Goal: Communication & Community: Answer question/provide support

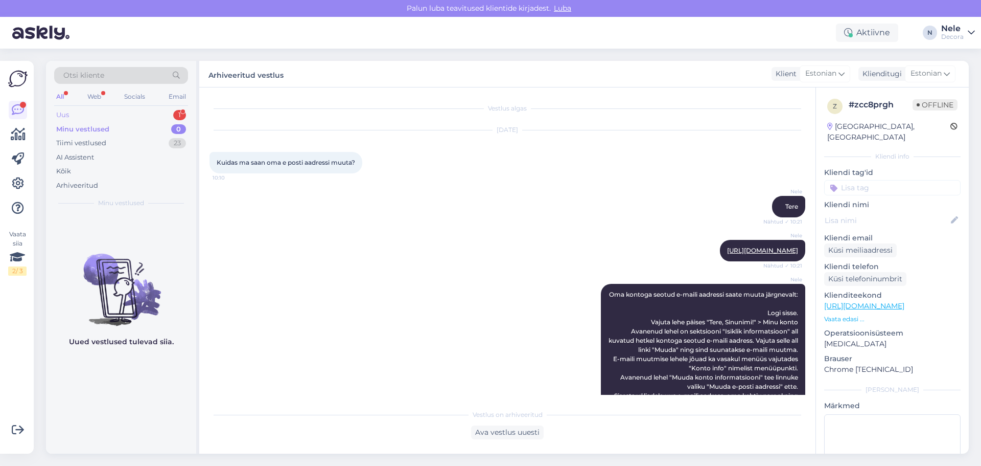
click at [95, 118] on div "Uus 1" at bounding box center [121, 115] width 134 height 14
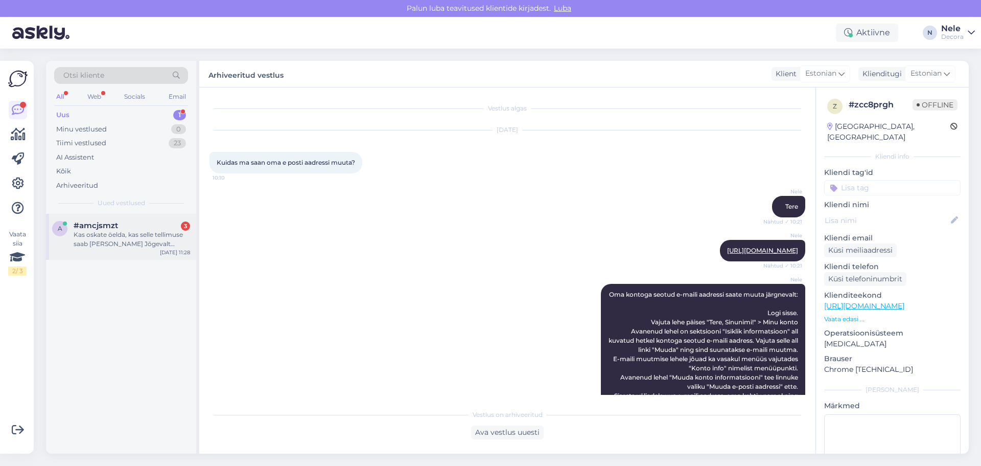
click at [97, 239] on div "Kas oskate öelda, kas selle tellimuse saab [PERSON_NAME] Jõgevalt kätte?" at bounding box center [132, 239] width 117 height 18
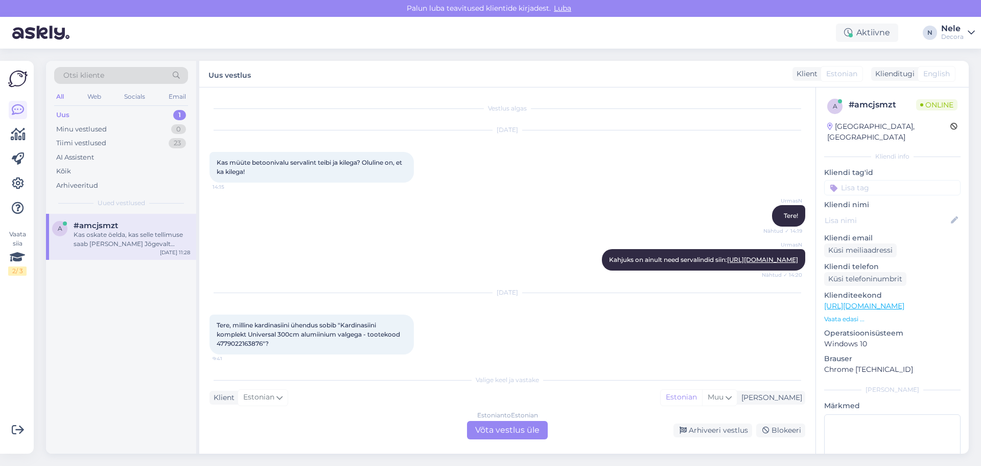
scroll to position [274, 0]
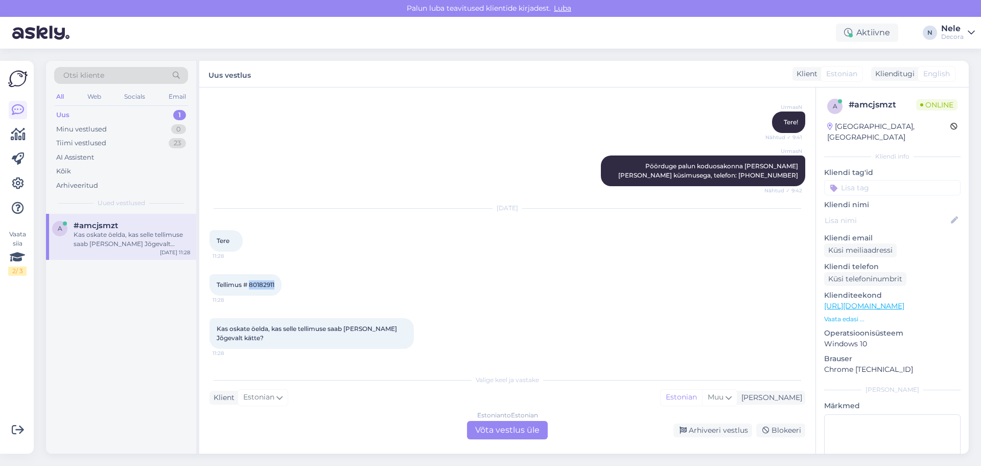
drag, startPoint x: 277, startPoint y: 286, endPoint x: 251, endPoint y: 286, distance: 26.1
click at [251, 286] on div "Tellimus # 80182911 11:28" at bounding box center [246, 284] width 72 height 21
copy span "80182911"
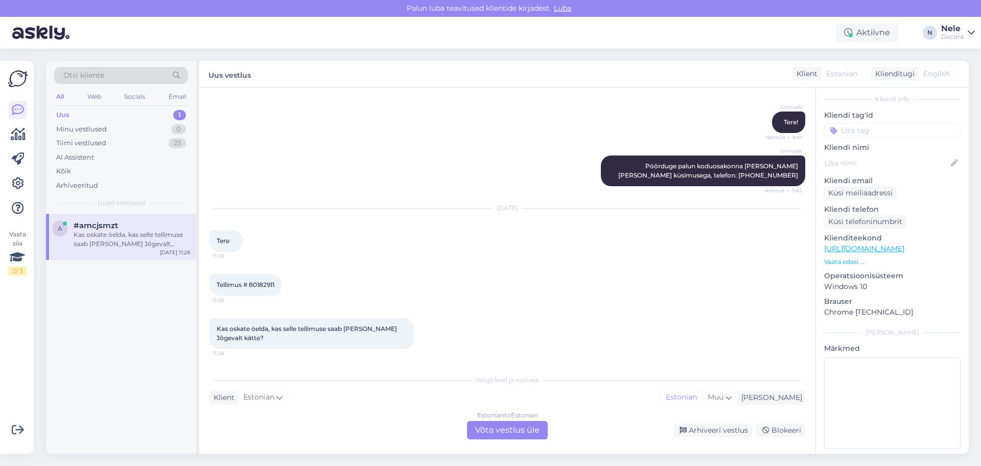
click at [510, 427] on div "Estonian to Estonian Võta vestlus üle" at bounding box center [507, 430] width 81 height 18
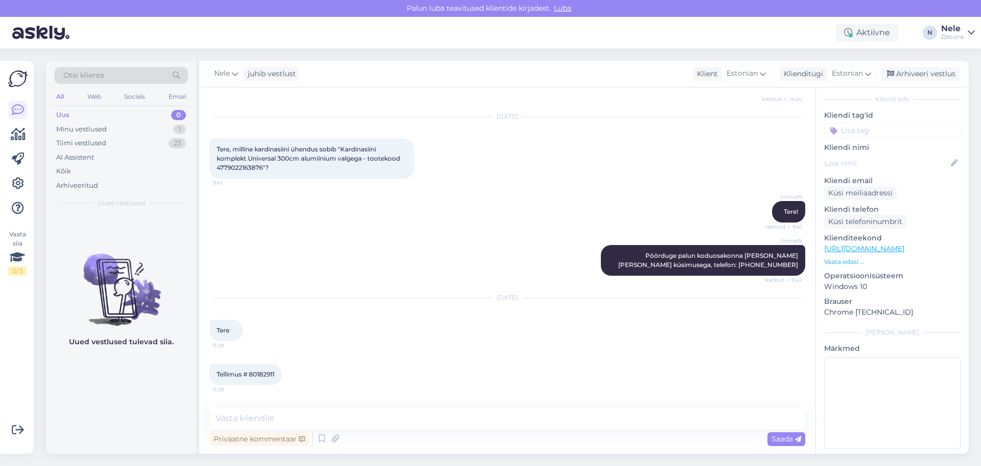
scroll to position [236, 0]
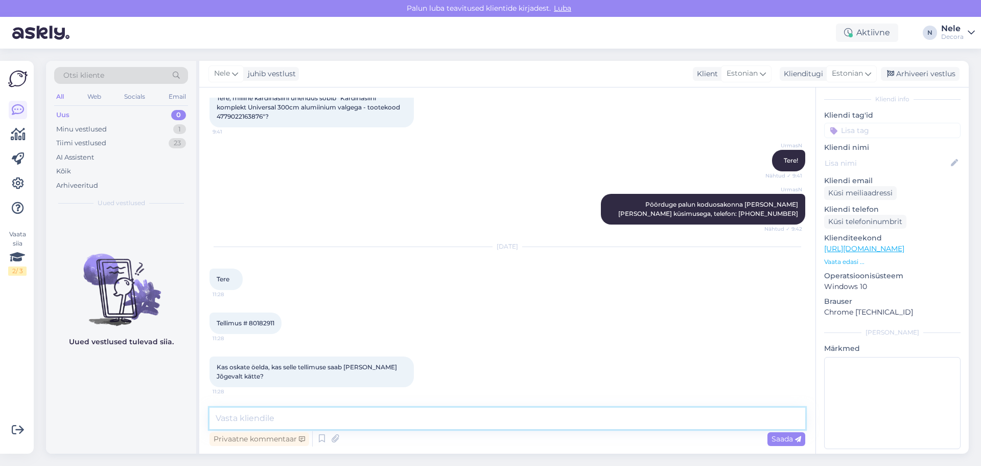
click at [255, 419] on textarea at bounding box center [508, 417] width 596 height 21
type textarea "Tere. Uurime järgi, [PERSON_NAME] aega"
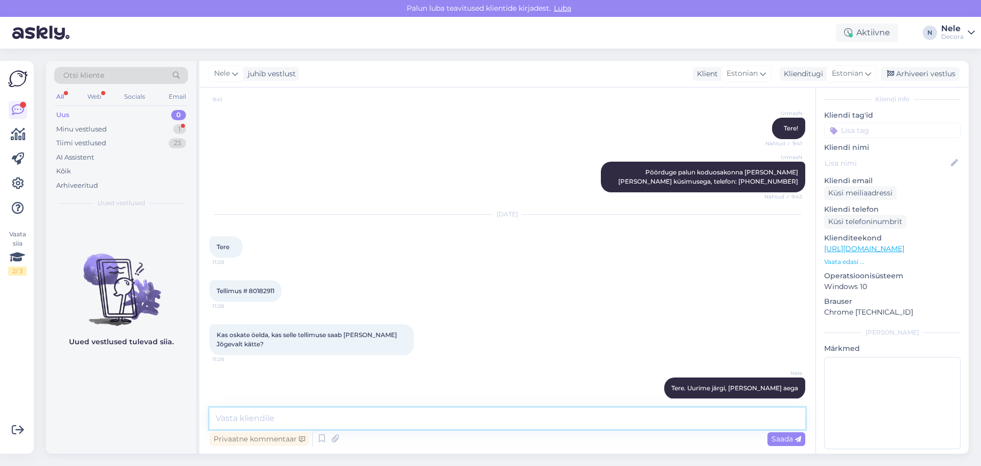
scroll to position [324, 0]
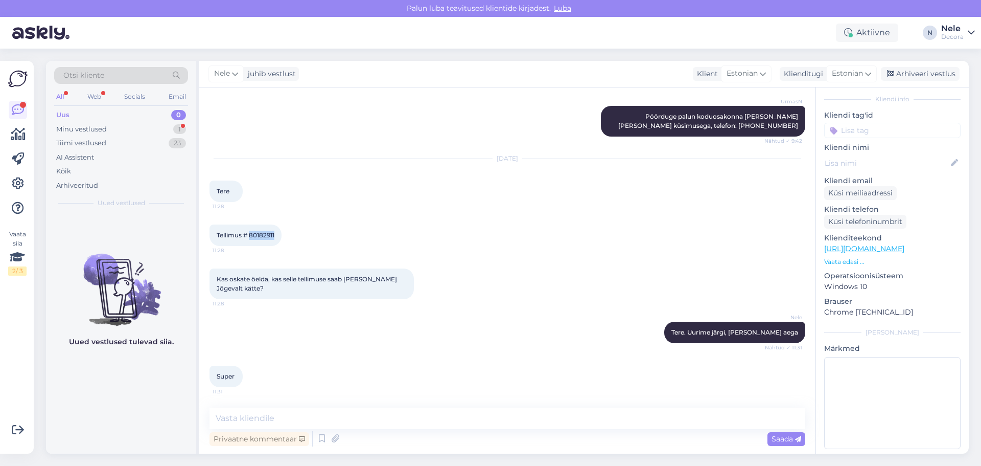
drag, startPoint x: 276, startPoint y: 235, endPoint x: 250, endPoint y: 242, distance: 26.5
click at [250, 242] on div "Tellimus # 80182911 11:28" at bounding box center [246, 234] width 72 height 21
copy span "80182911"
click at [287, 420] on textarea at bounding box center [508, 417] width 596 height 21
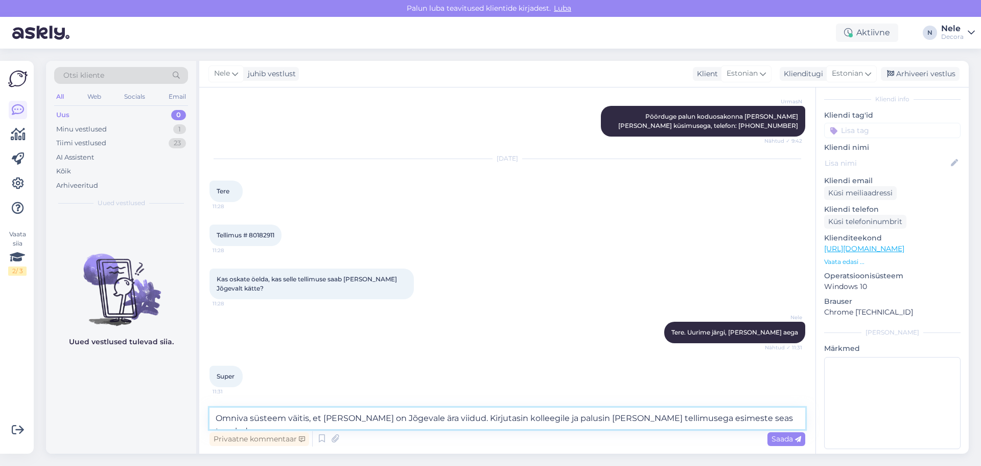
type textarea "Omniva süsteem väitis, et [PERSON_NAME] on Jõgevale ära viidud. Kirjutasin koll…"
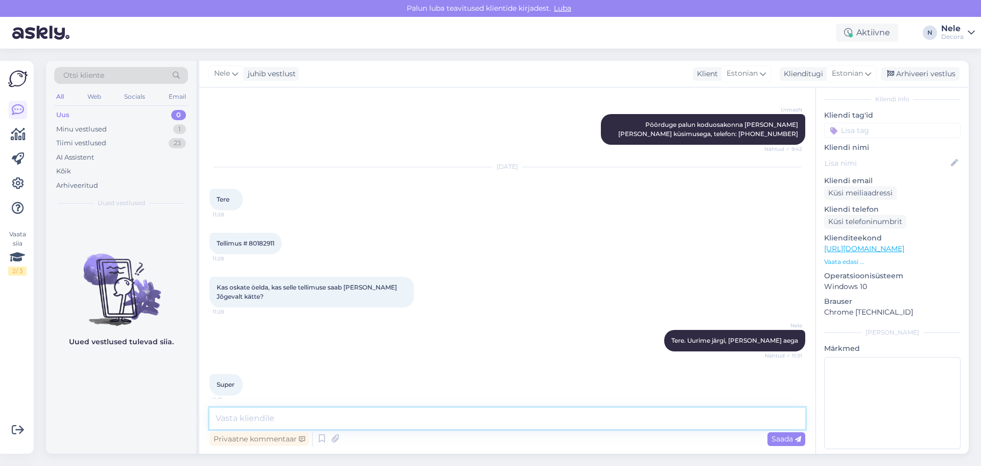
scroll to position [233, 0]
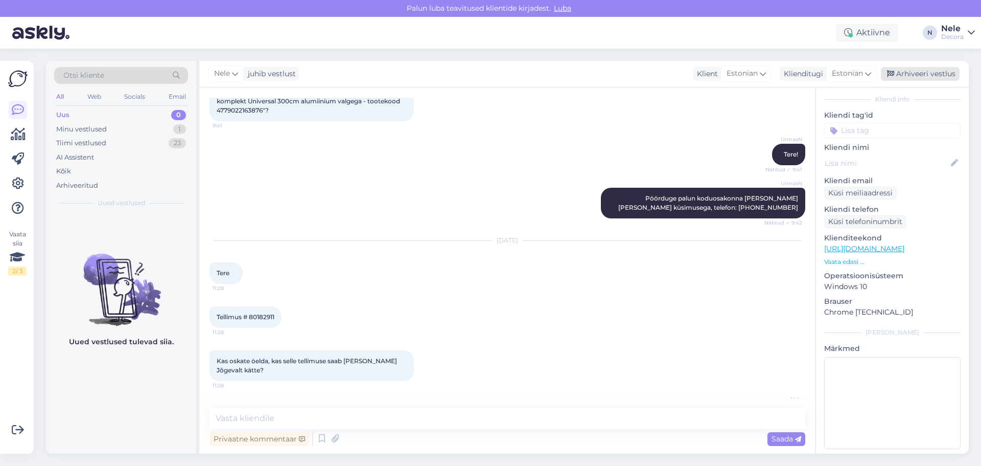
click at [916, 70] on div "Arhiveeri vestlus" at bounding box center [920, 74] width 79 height 14
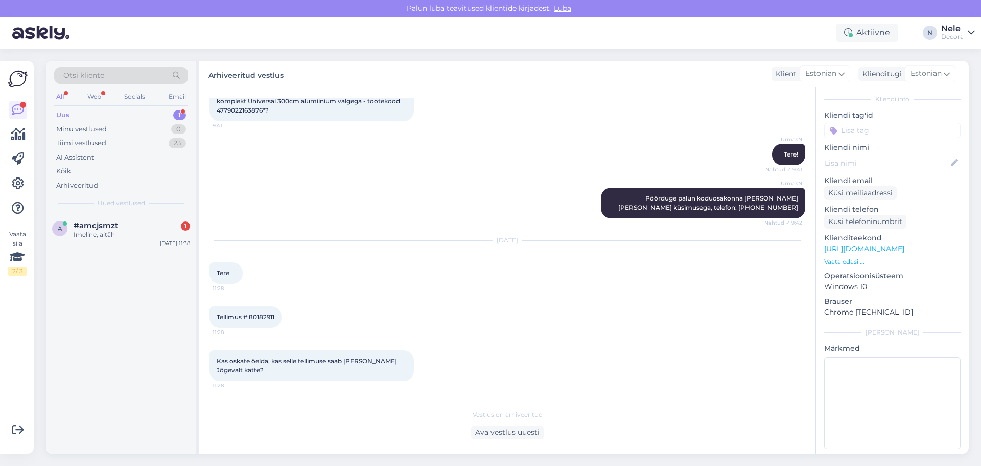
scroll to position [434, 0]
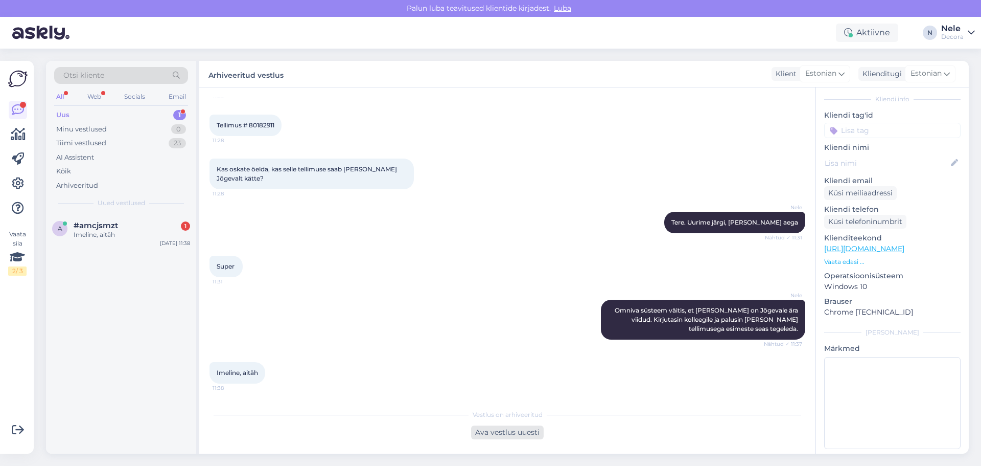
click at [518, 438] on div "Ava vestlus uuesti" at bounding box center [507, 432] width 73 height 14
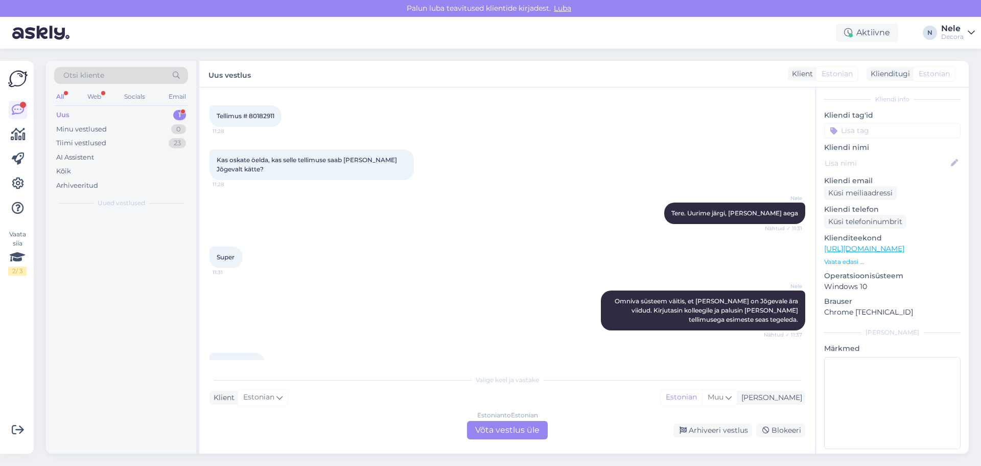
scroll to position [445, 0]
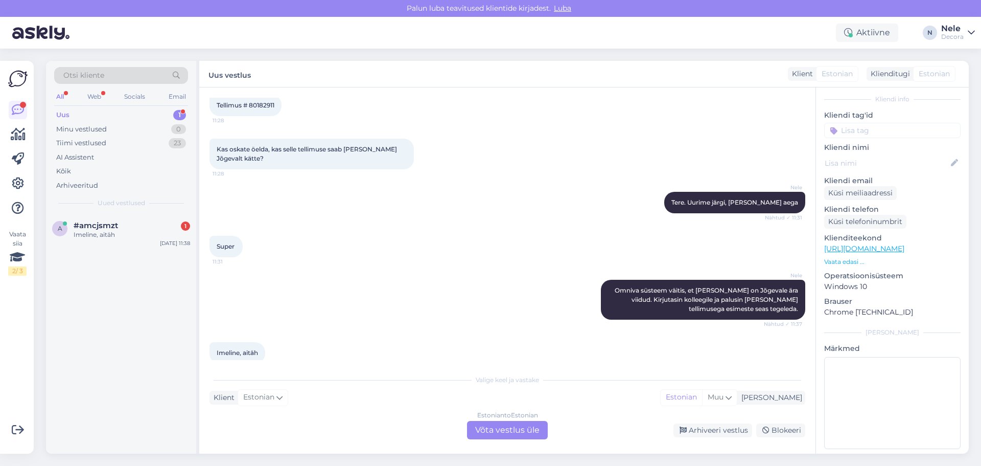
click at [517, 432] on div "Estonian to Estonian Võta vestlus üle" at bounding box center [507, 430] width 81 height 18
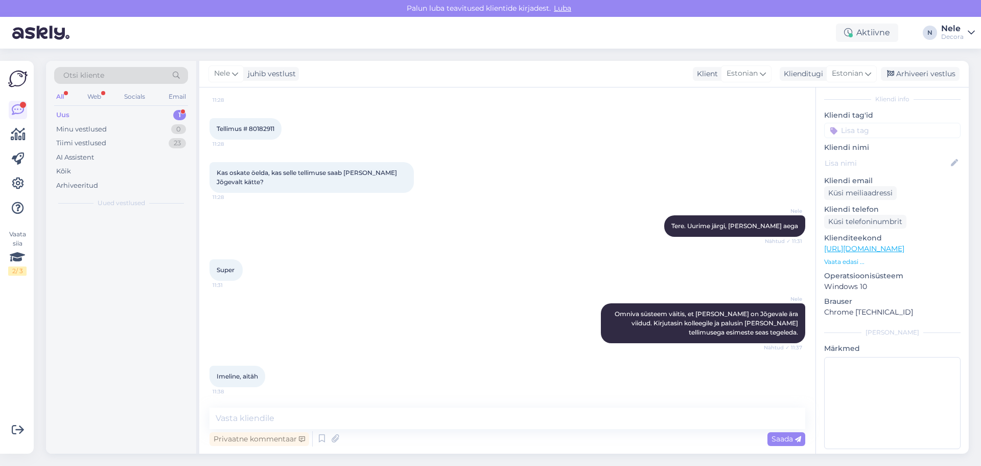
scroll to position [430, 0]
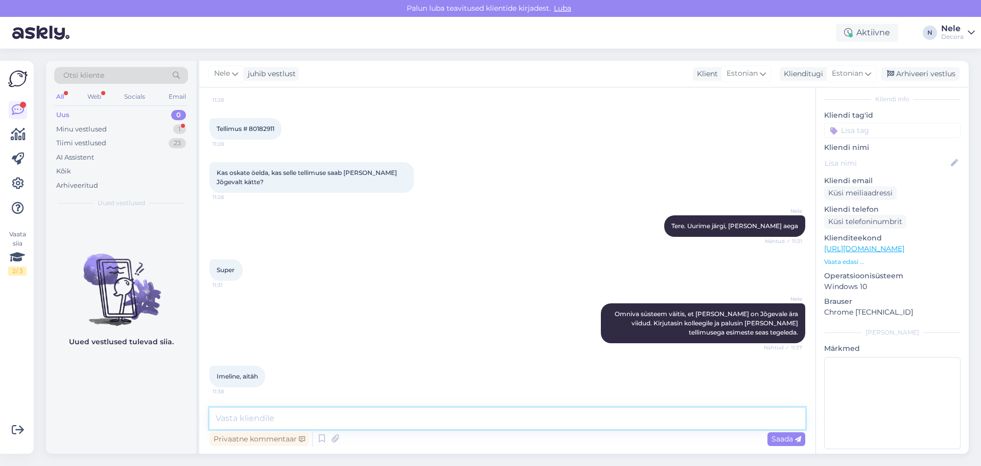
click at [275, 419] on textarea at bounding box center [508, 417] width 596 height 21
type textarea "Kaunist päeva"
click at [779, 439] on span "Saada" at bounding box center [787, 438] width 30 height 9
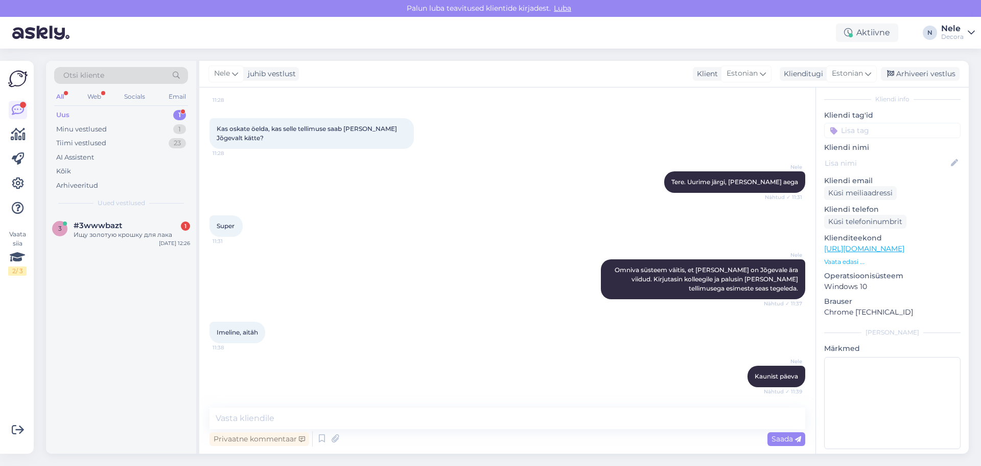
scroll to position [474, 0]
click at [146, 235] on div "Ищу золотую крошку для лака" at bounding box center [132, 234] width 117 height 9
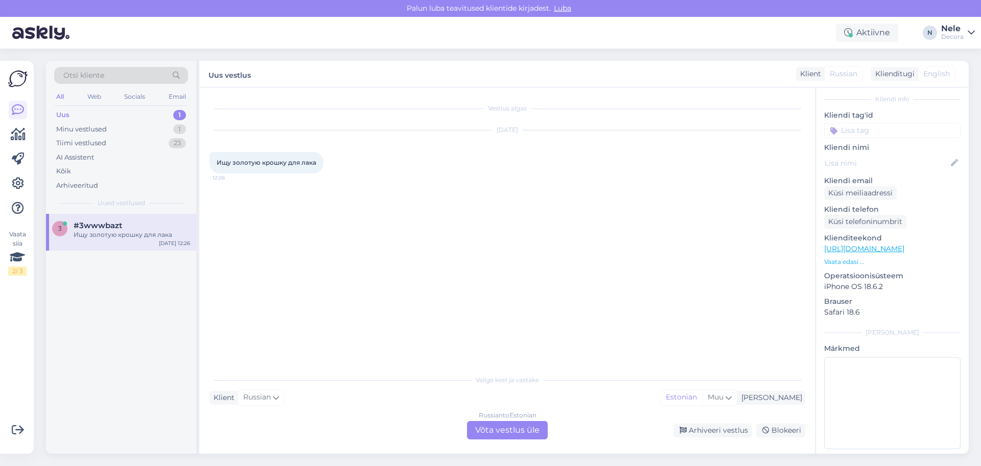
click at [847, 75] on span "Russian" at bounding box center [844, 73] width 28 height 11
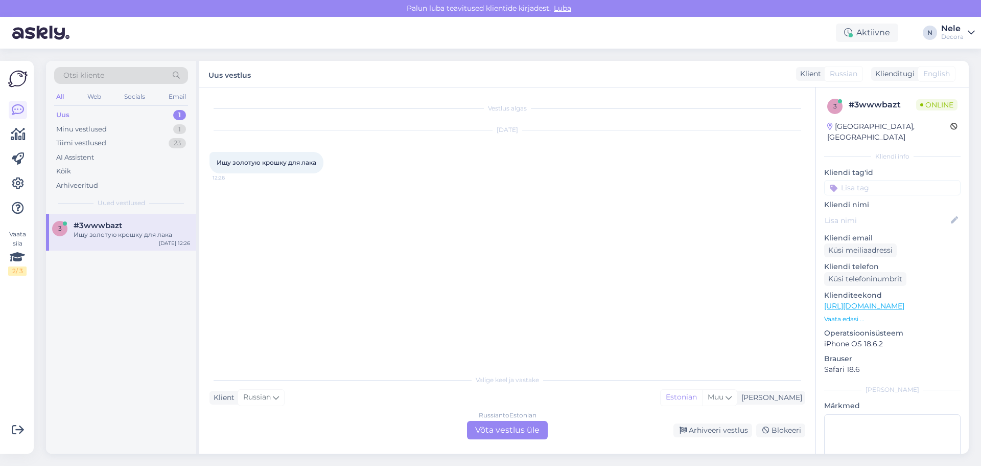
click at [508, 429] on div "Russian to Estonian Võta vestlus üle" at bounding box center [507, 430] width 81 height 18
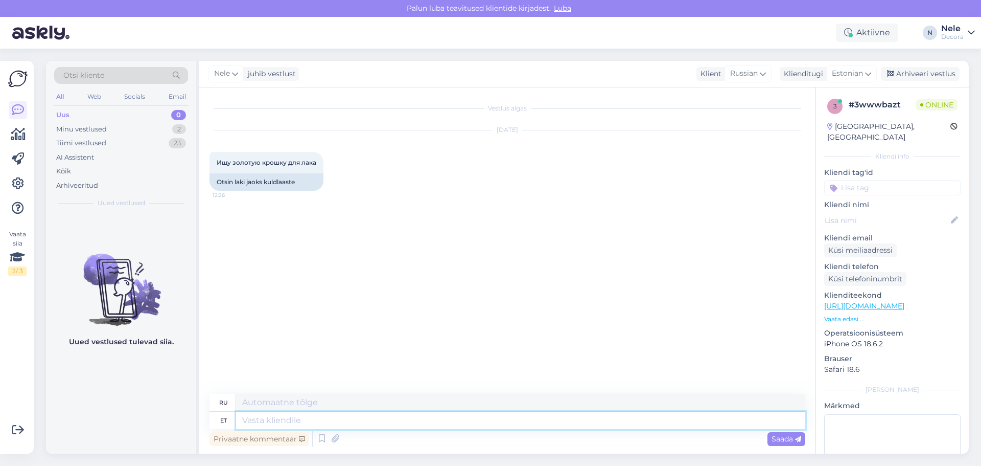
click at [280, 419] on textarea at bounding box center [520, 419] width 569 height 17
type textarea "Tere"
type textarea "Привет"
type textarea "Tere"
click at [788, 440] on span "Saada" at bounding box center [787, 438] width 30 height 9
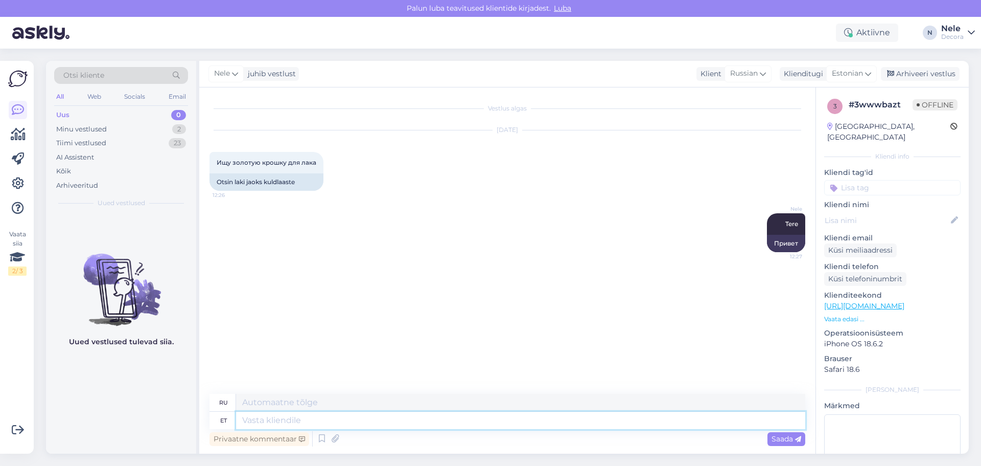
click at [277, 425] on textarea at bounding box center [520, 419] width 569 height 17
type textarea "Soovitan"
type textarea "Я рекомендую"
type textarea "Soovitan suhelda"
type textarea "Я рекомендую общаться"
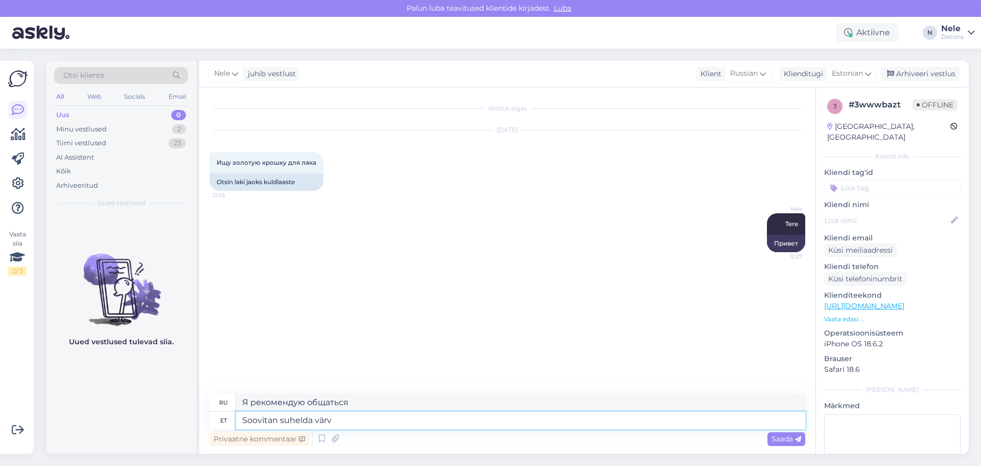
type textarea "Soovitan suhelda värvi"
type textarea "Я рекомендую общаться при помощи цвета."
type textarea "Soovitan suhelda värviosakonnaga"
type textarea "Рекомендую обратиться в отдел цвета."
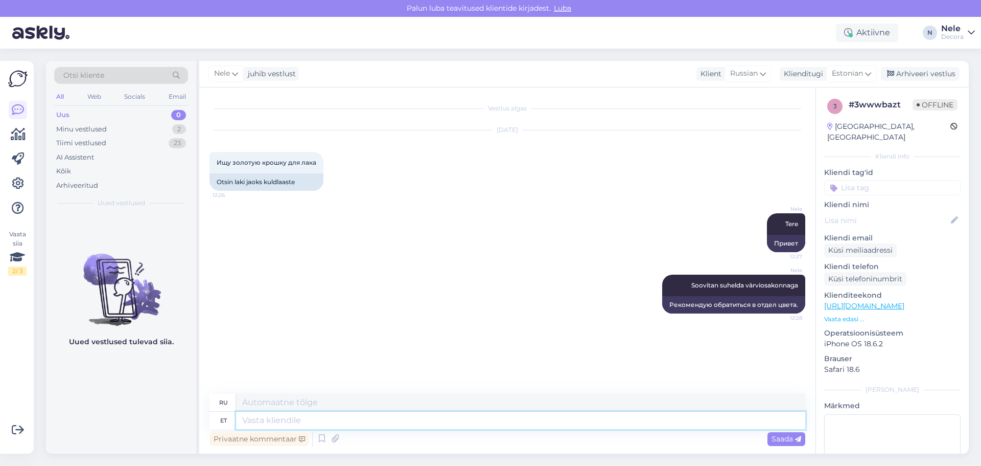
click at [268, 420] on textarea at bounding box center [520, 419] width 569 height 17
type textarea "Telefon"
type textarea "Телефон"
paste textarea "5383 0662"
type textarea "Telefon [PHONE_NUMBER]"
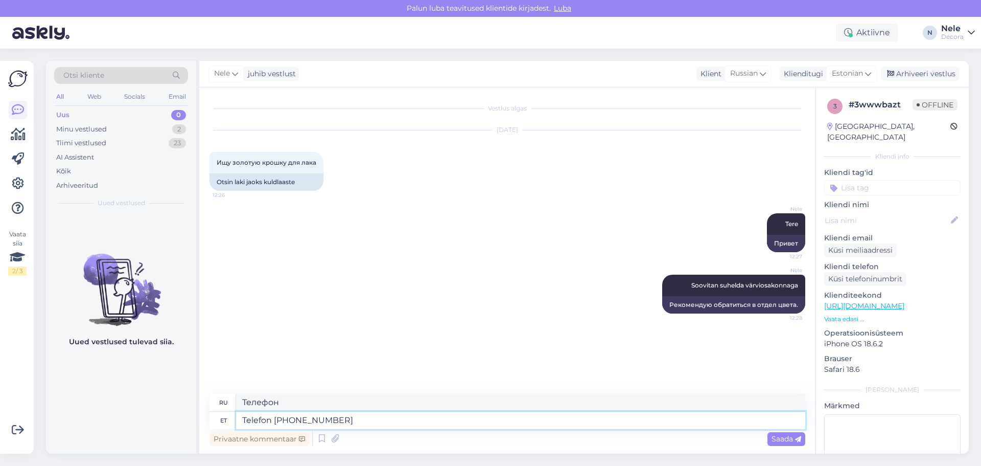
type textarea "Телефон [PHONE_NUMBER]"
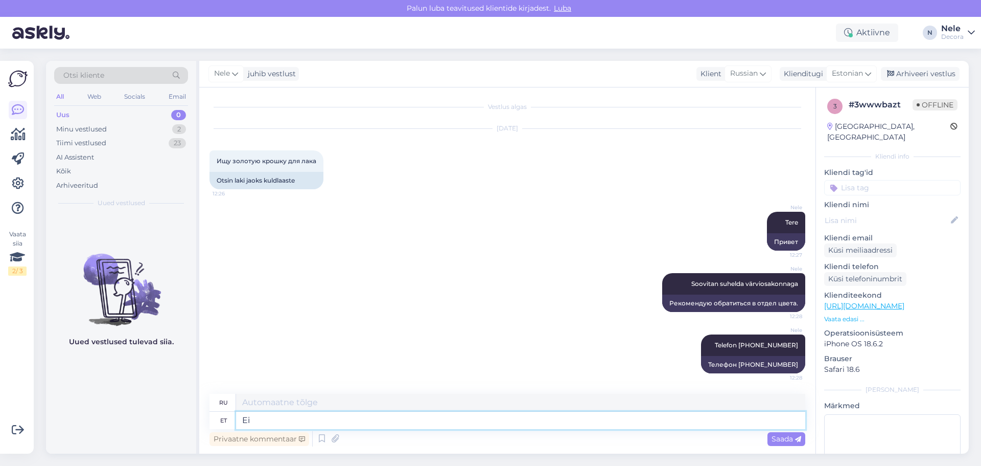
type textarea "Ei"
type textarea "Нет"
type textarea "Ei oska"
type textarea "Я не знаю."
type textarea "Ei oska öelda"
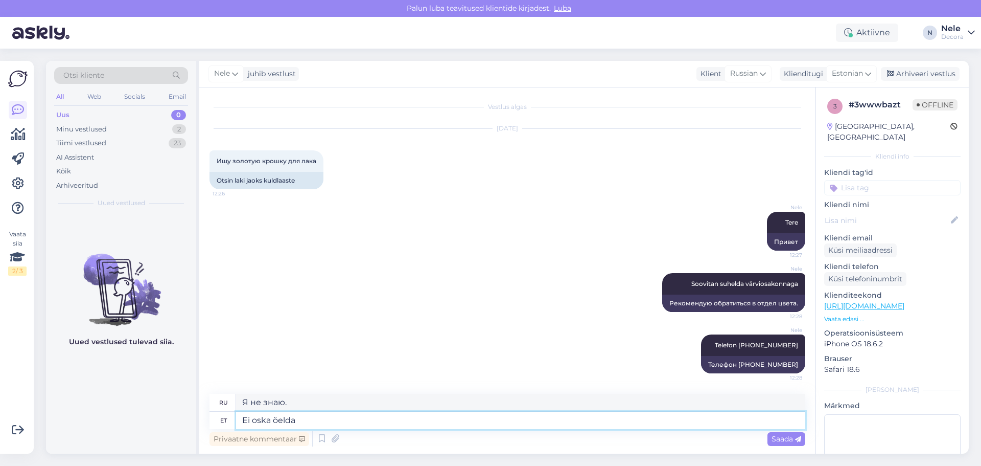
type textarea "Не могу сказать."
type textarea "Ei oska öelda, et"
type textarea "Я не могу сказать,"
type textarea "Ei oska öelda, et"
type textarea "Я не могу этого сказать."
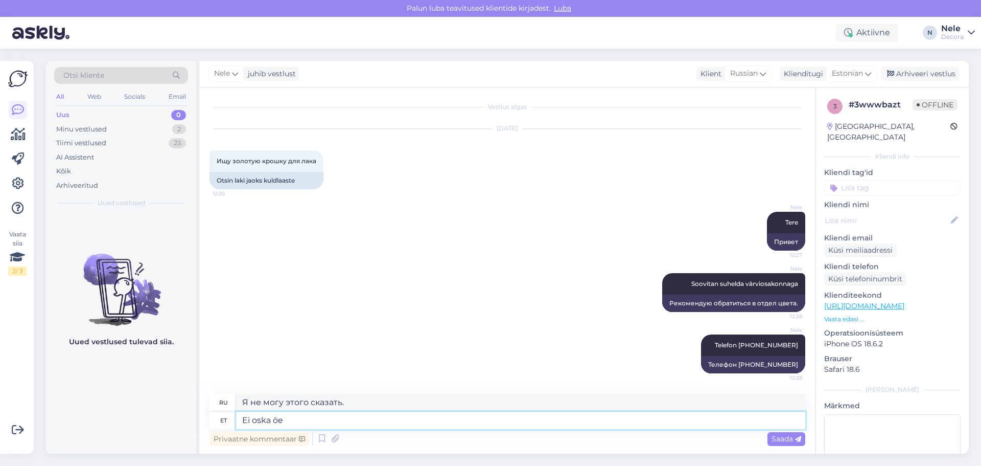
type textarea "Ei oska ö"
type textarea "Я не могу сказать,"
type textarea "E"
type textarea "Нет"
type textarea "Midagi o"
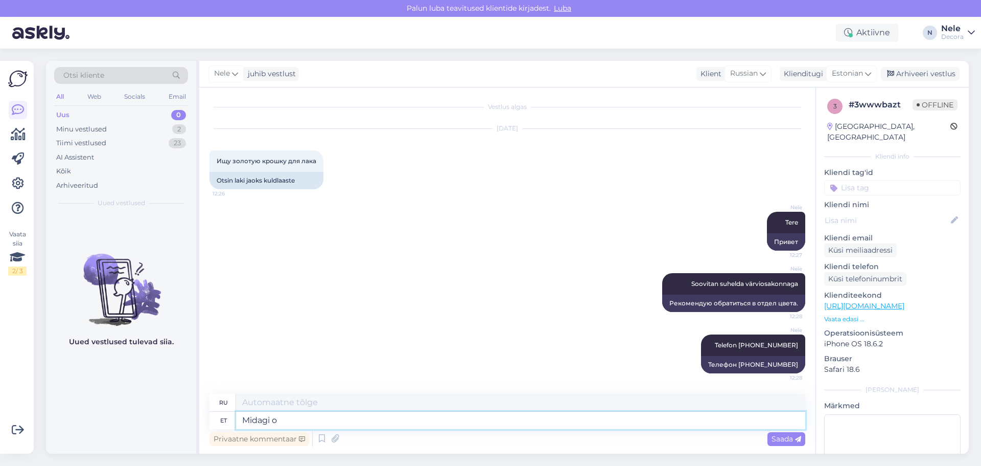
type textarea "Что-нибудь"
type textarea "Midagi on"
type textarea "Что-то есть"
type textarea "Midagi on meil o"
type textarea "У нас есть что-то."
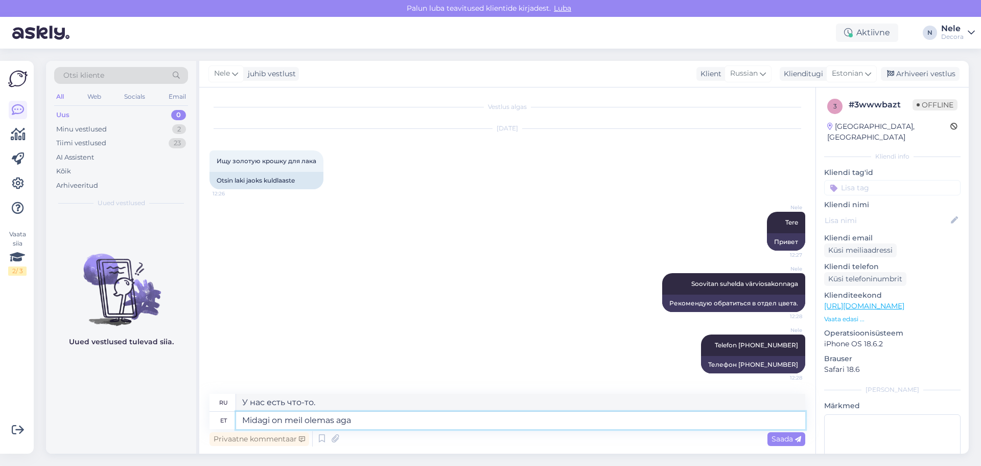
type textarea "Midagi on meil olemas aga k"
type textarea "Но у нас кое-что есть."
type textarea "Midagi on meil olemas aga kas"
type textarea "У нас что-то есть, да?"
type textarea "Midagi on meil olemas aga kas see"
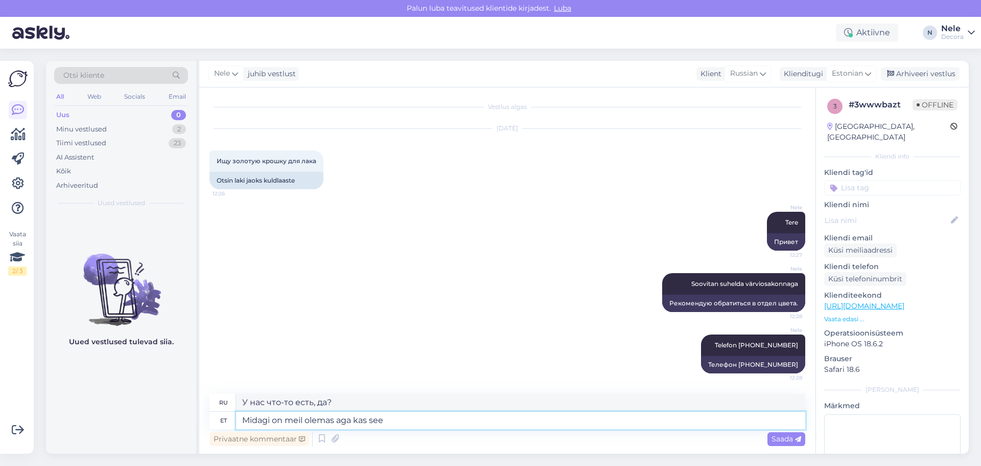
type textarea "У нас есть что-то, но есть ли это?"
type textarea "Midagi on meil olemas aga kas see just l"
type textarea "У нас есть что-то, но действительно ли это"
type textarea "Midagi on meil olemas aga kas see just lakile"
type textarea "У нас кое-что есть, но только ли для лака?"
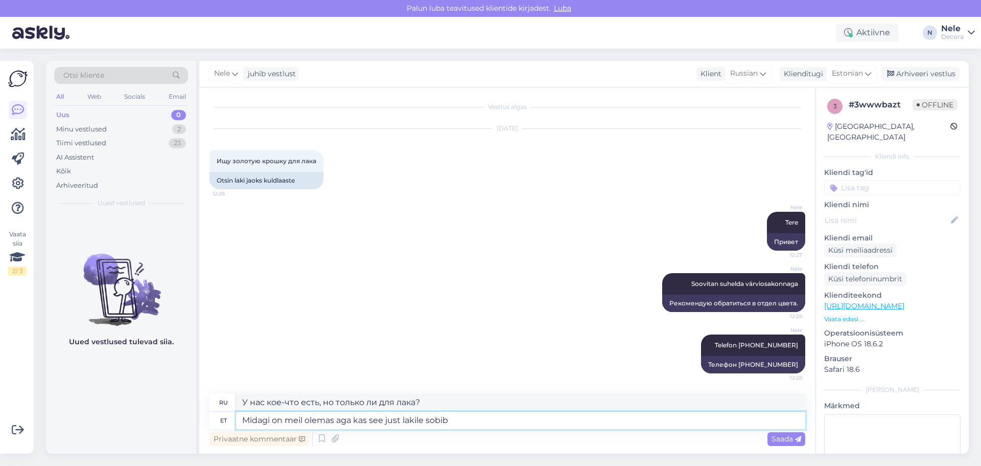
type textarea "Midagi on meil olemas aga kas see just lakile sobib"
type textarea "У нас есть кое-что, но подойдет ли это для лака?"
type textarea "Midagi on meil olemas aga kas see just lakile sobib saate sealt"
type textarea "У нас есть кое-что, но вы можете узнать, подходит ли это для краски."
type textarea "Midagi on meil olemas aga kas see just lakile sobib saate sealt uurida"
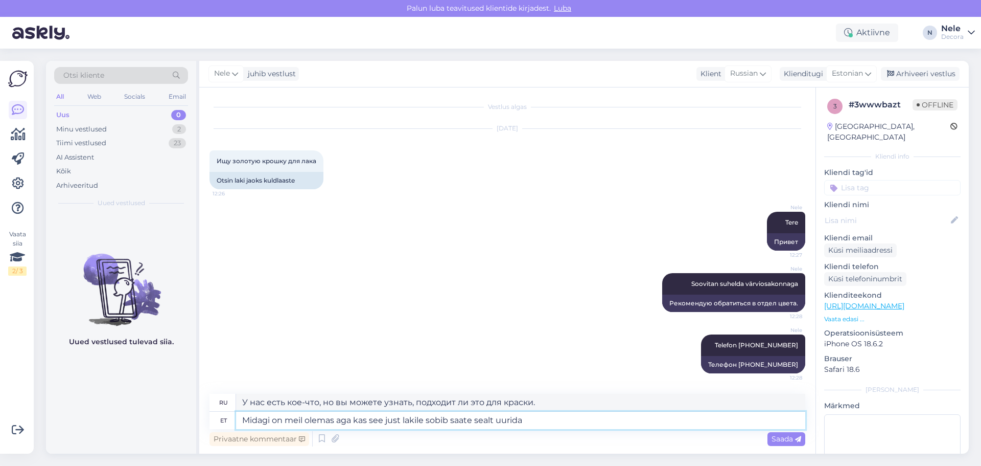
type textarea "У нас кое-что есть, но вы можете проверить там, подходит ли это для лака."
type textarea "Midagi on meil olemas aga kas see just lakile sobib saate sealt uurida"
click at [783, 441] on span "Saada" at bounding box center [787, 438] width 30 height 9
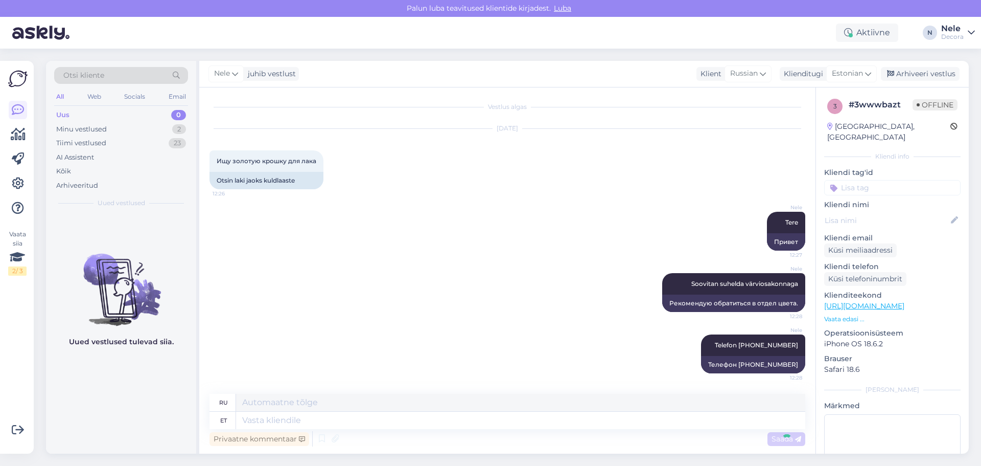
scroll to position [81, 0]
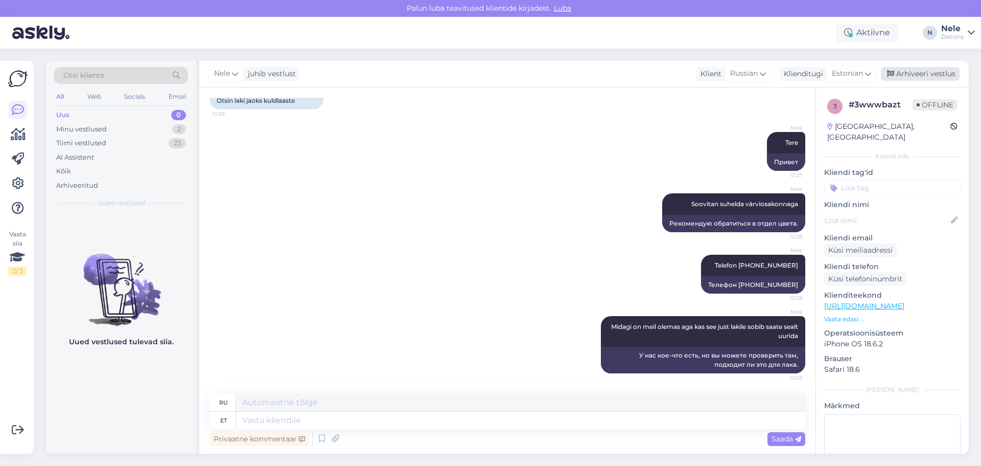
click at [927, 73] on div "Arhiveeri vestlus" at bounding box center [920, 74] width 79 height 14
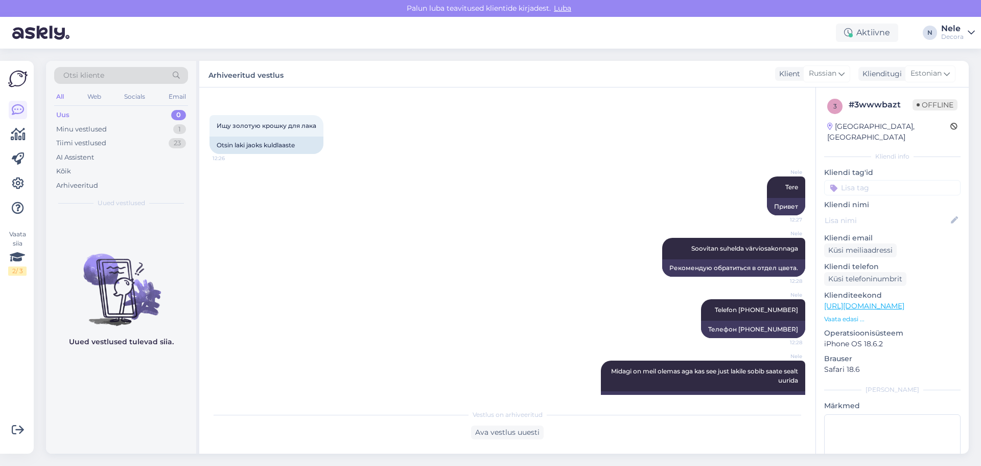
scroll to position [71, 0]
